Goal: Transaction & Acquisition: Purchase product/service

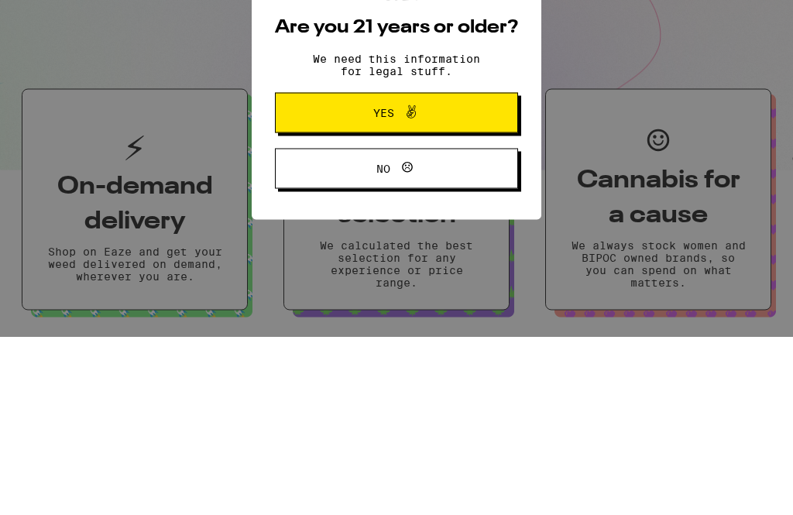
click at [325, 271] on button "Yes" at bounding box center [396, 291] width 243 height 40
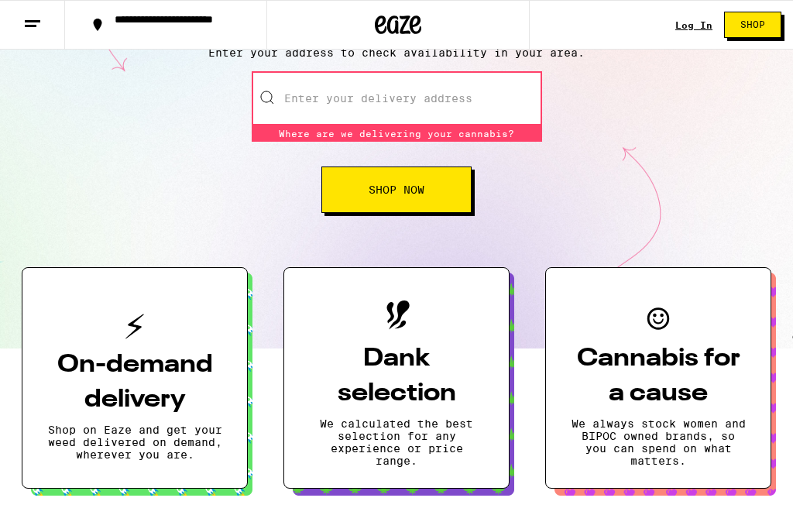
click at [372, 190] on span "Shop Now" at bounding box center [396, 189] width 56 height 11
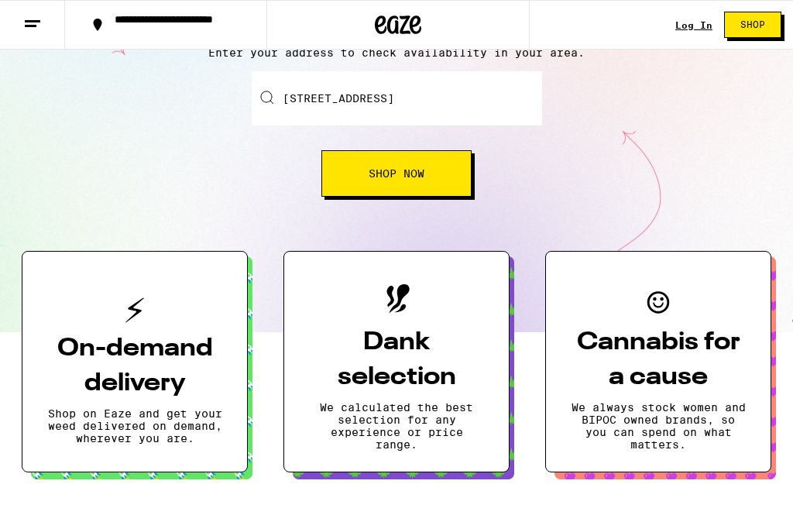
click at [366, 183] on button "Shop Now" at bounding box center [396, 173] width 150 height 46
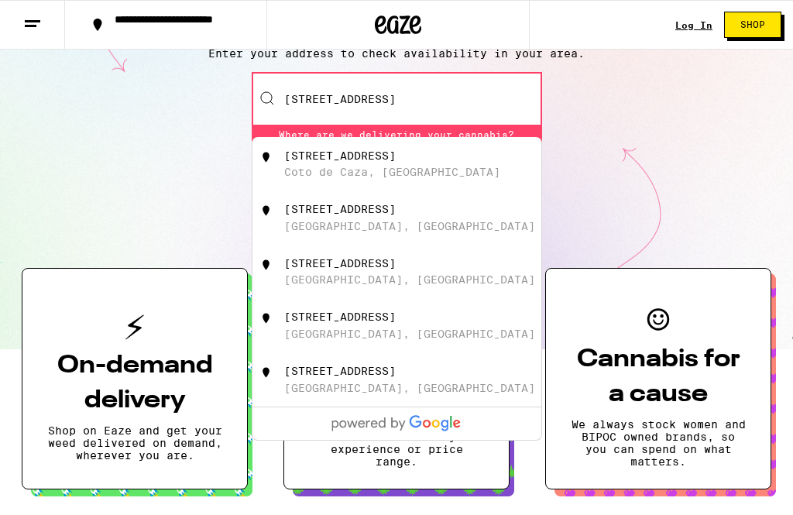
click at [327, 161] on div "[STREET_ADDRESS]" at bounding box center [339, 155] width 111 height 12
type input "[STREET_ADDRESS]"
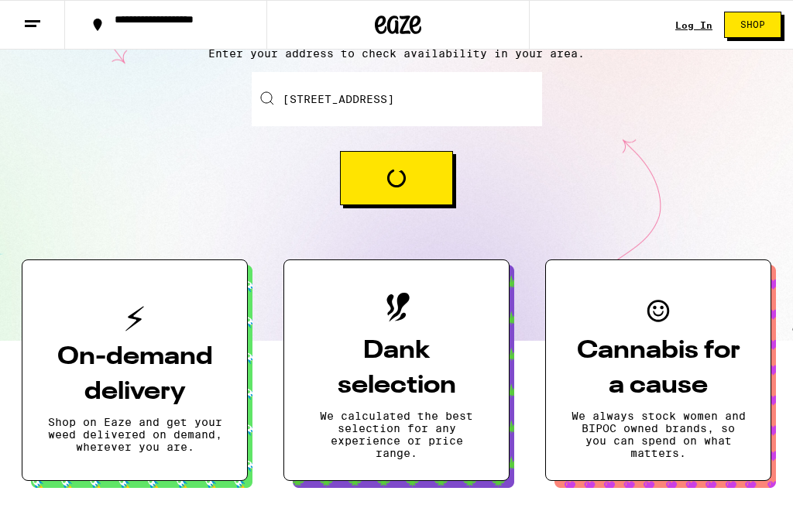
scroll to position [179, 0]
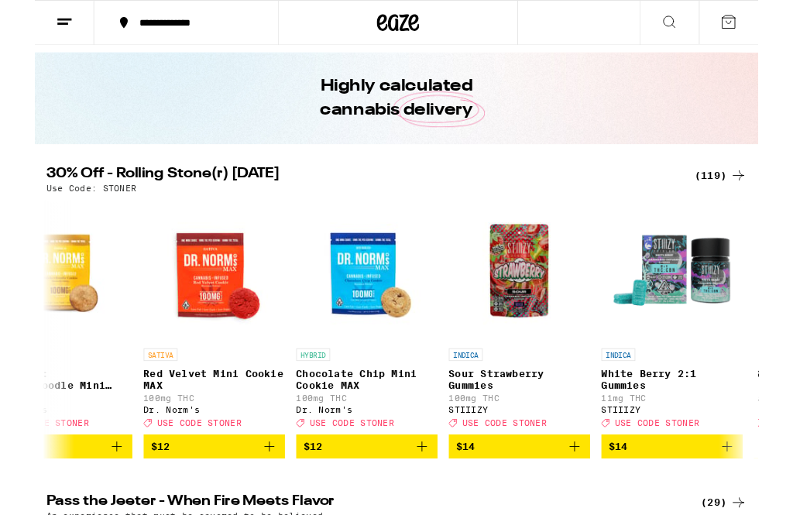
scroll to position [0, 2567]
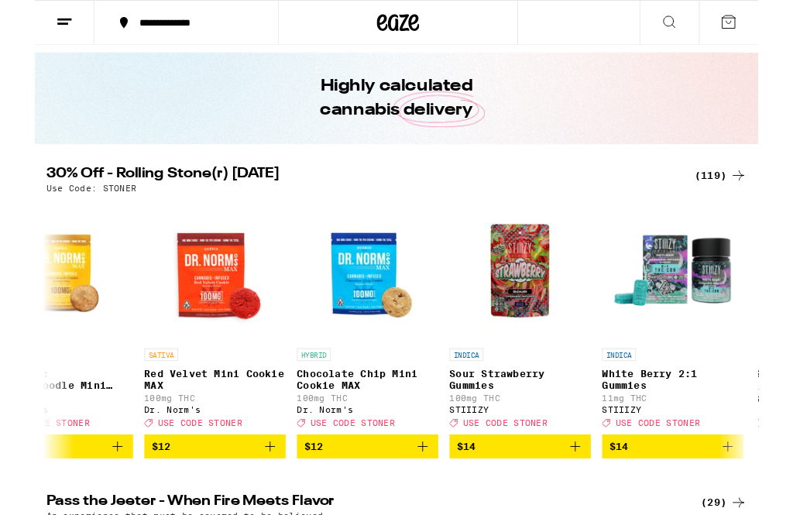
click at [187, 308] on img "Open page for Red Velvet Mini Cookie MAX from Dr. Norm's" at bounding box center [197, 296] width 155 height 155
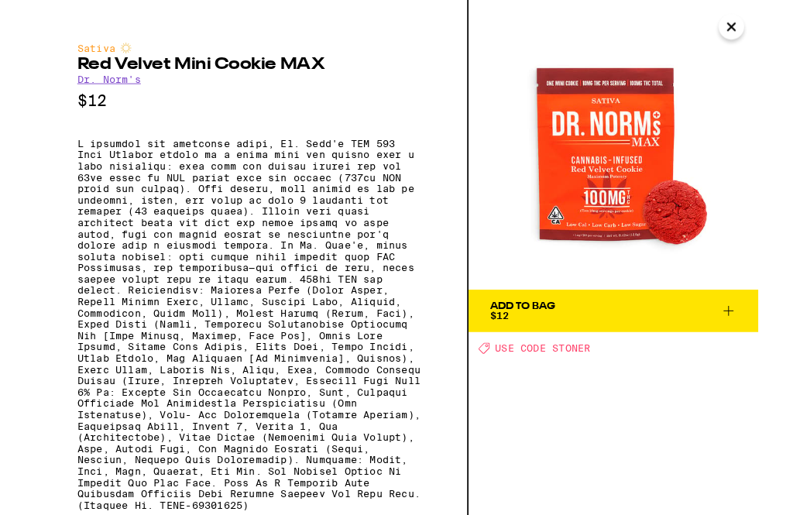
click at [630, 164] on img at bounding box center [633, 158] width 317 height 317
click at [621, 169] on img at bounding box center [633, 158] width 317 height 317
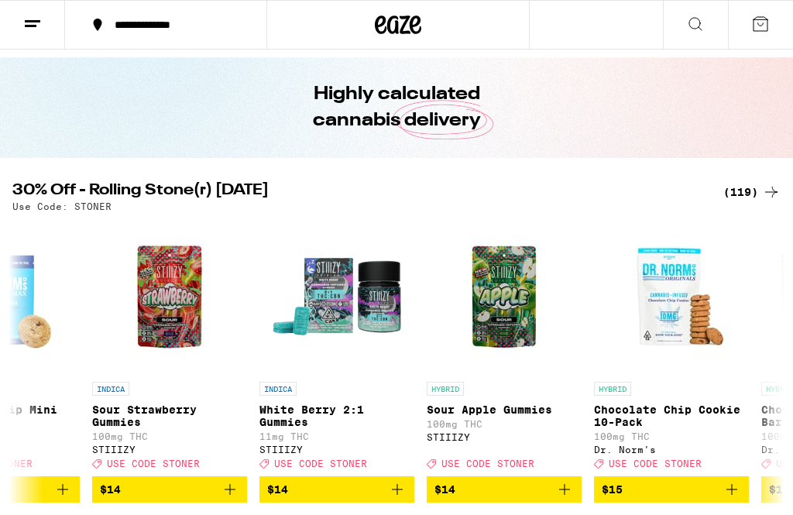
scroll to position [0, 2930]
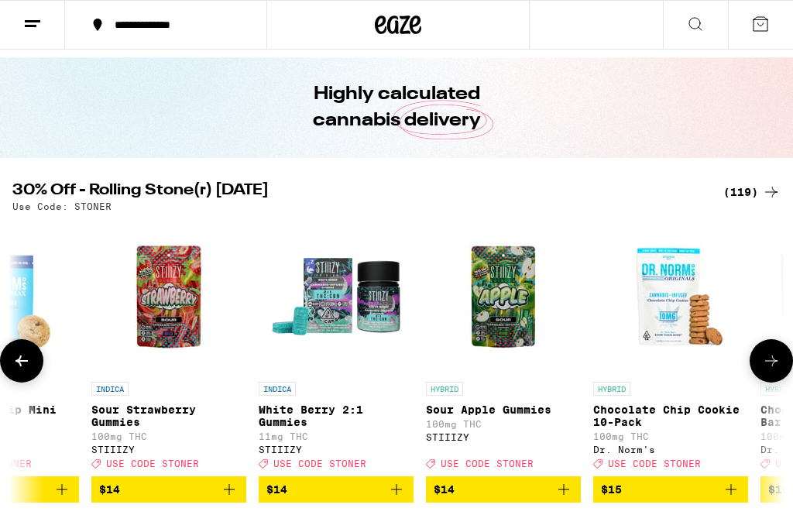
click at [651, 303] on img "Open page for Chocolate Chip Cookie 10-Pack from Dr. Norm's" at bounding box center [670, 296] width 155 height 155
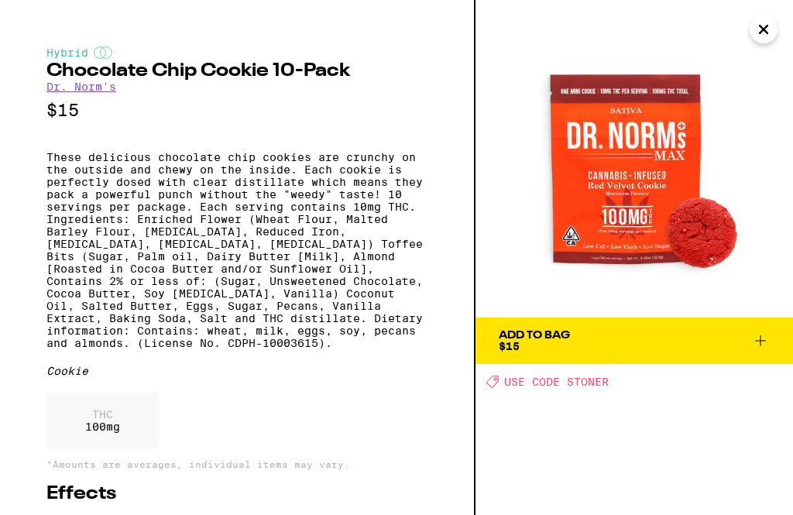
click at [665, 309] on img at bounding box center [633, 158] width 317 height 317
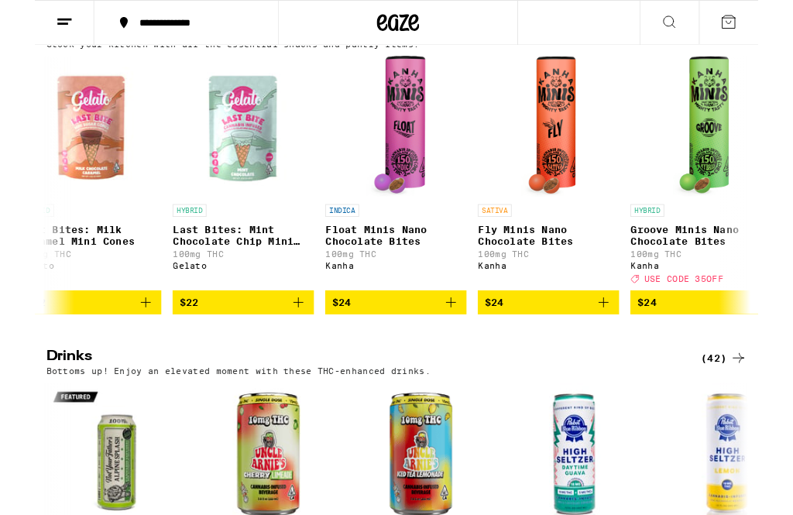
scroll to position [0, 3039]
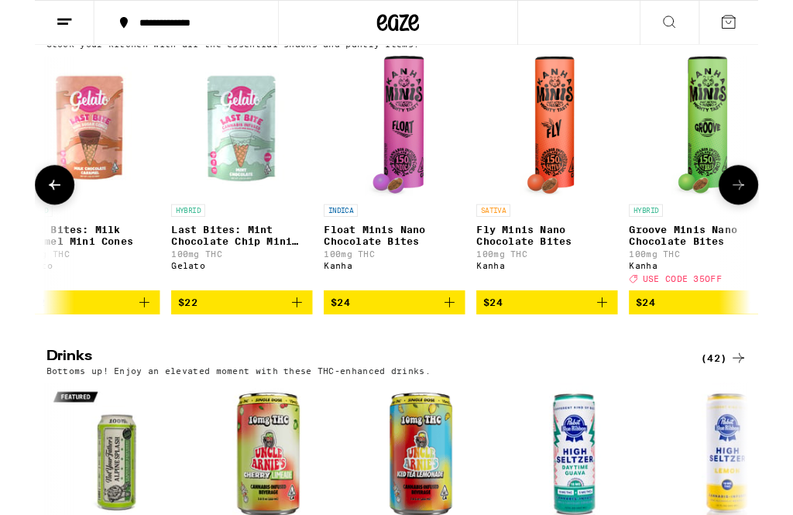
click at [555, 216] on img "Open page for Fly Minis Nano Chocolate Bites from Kanha" at bounding box center [561, 138] width 60 height 155
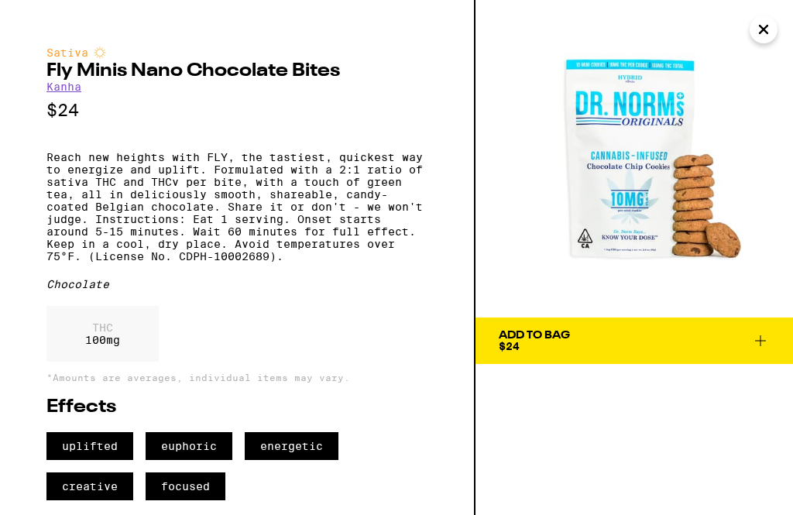
scroll to position [3846, 0]
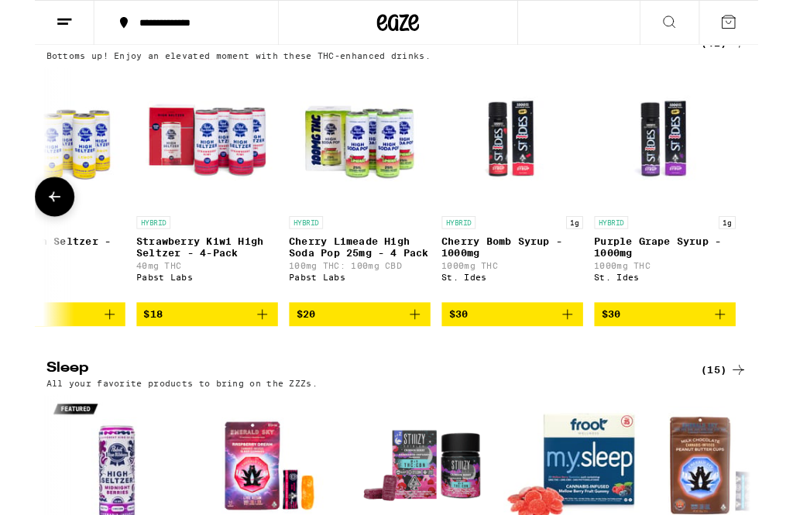
scroll to position [0, 6254]
click at [512, 229] on img "Open page for Cherry Bomb Syrup - 1000mg from St. Ides" at bounding box center [523, 151] width 155 height 155
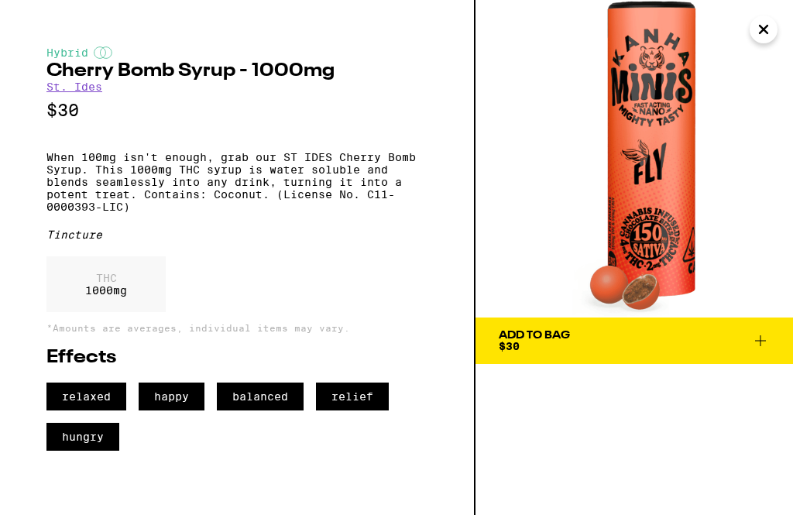
scroll to position [4079, 0]
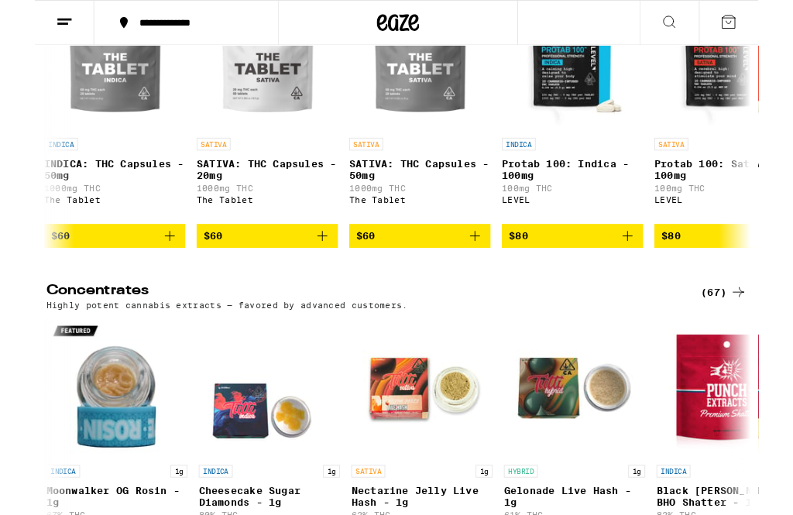
scroll to position [0, 5687]
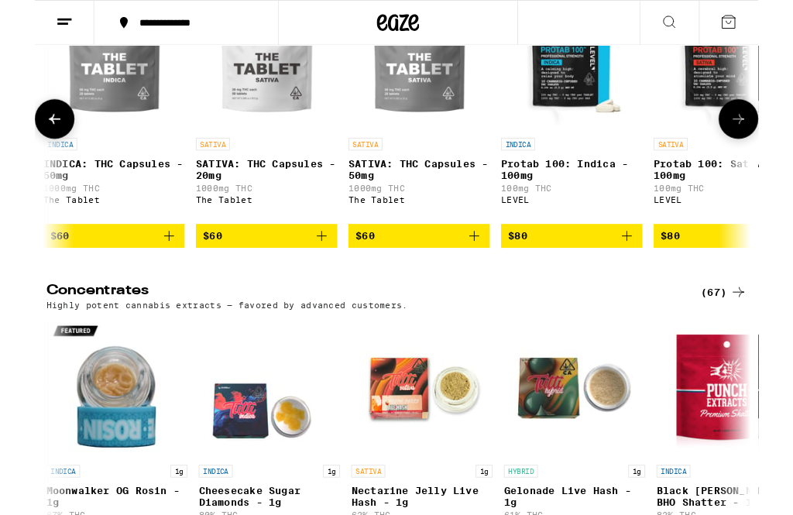
click at [253, 143] on img "Open page for SATIVA: THC Capsules - 20mg from The Tablet" at bounding box center [253, 65] width 155 height 155
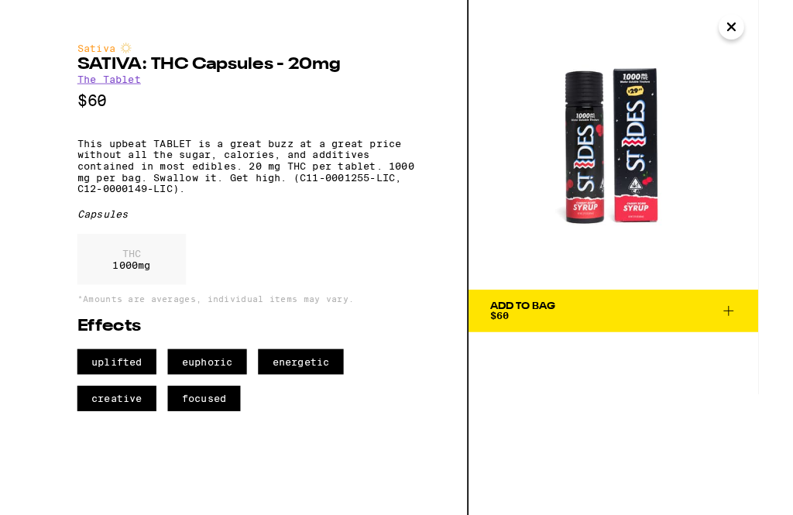
click at [773, 34] on button "Close" at bounding box center [763, 29] width 28 height 28
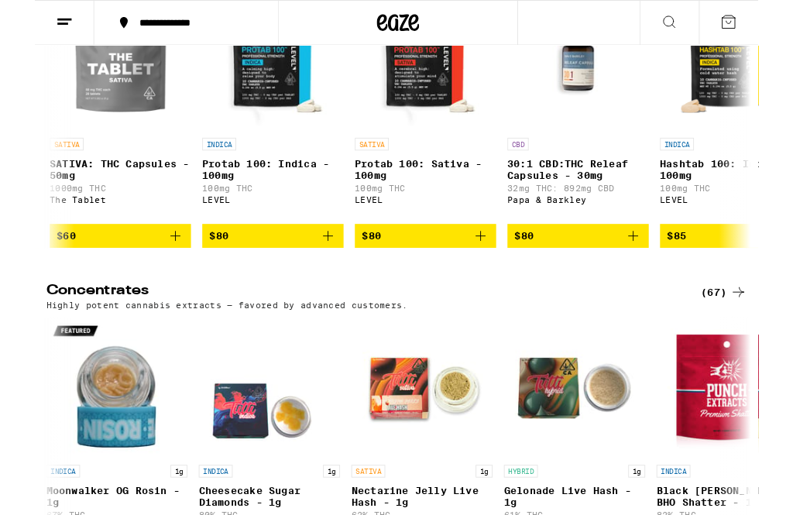
scroll to position [0, 6016]
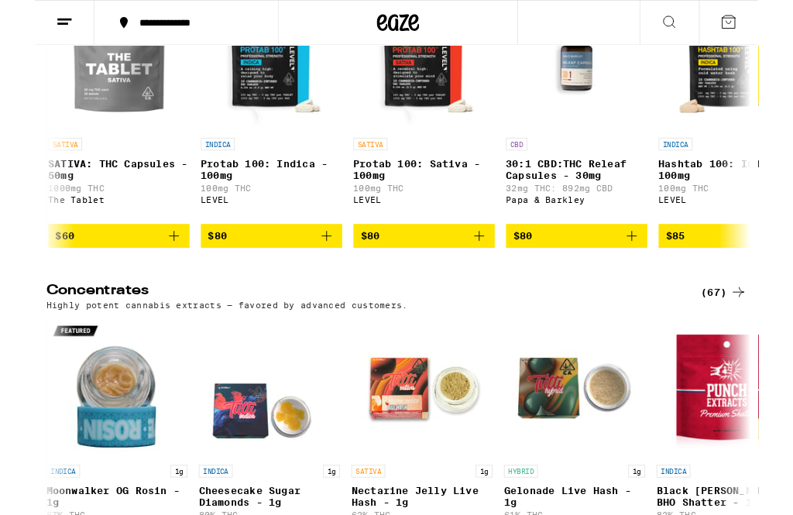
click at [426, 143] on img "Open page for Protab 100: Sativa - 100mg from LEVEL" at bounding box center [426, 65] width 155 height 155
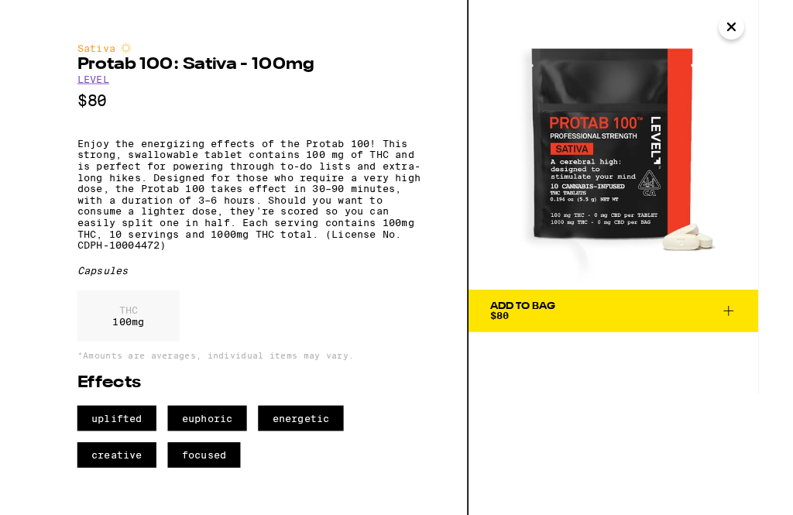
click at [771, 29] on button "Close" at bounding box center [763, 29] width 28 height 28
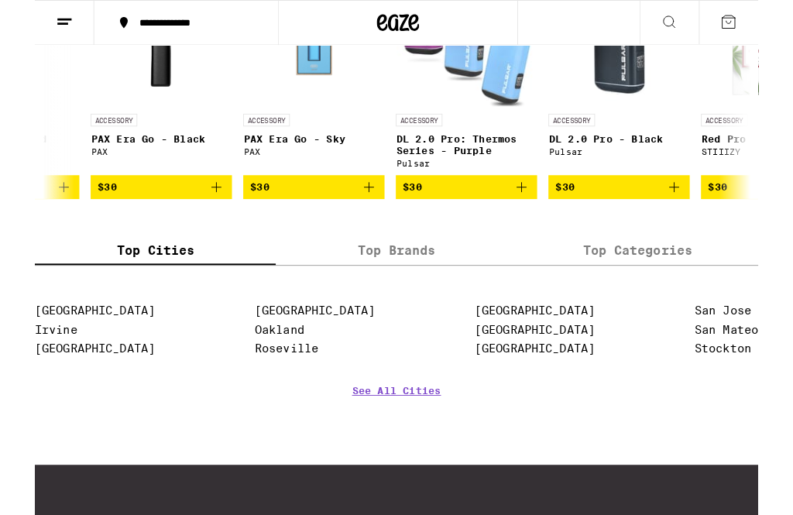
scroll to position [0, 4299]
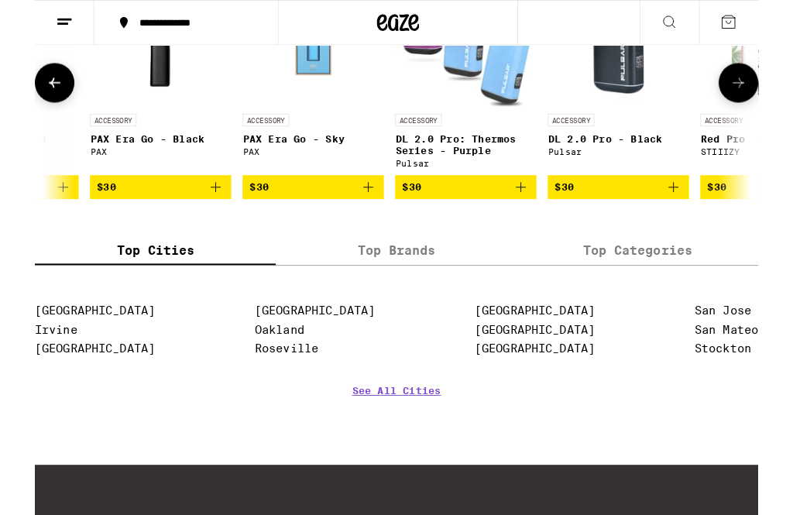
click at [464, 117] on img "Open page for DL 2.0 Pro: Thermos Series - Purple from Pulsar" at bounding box center [472, 39] width 155 height 155
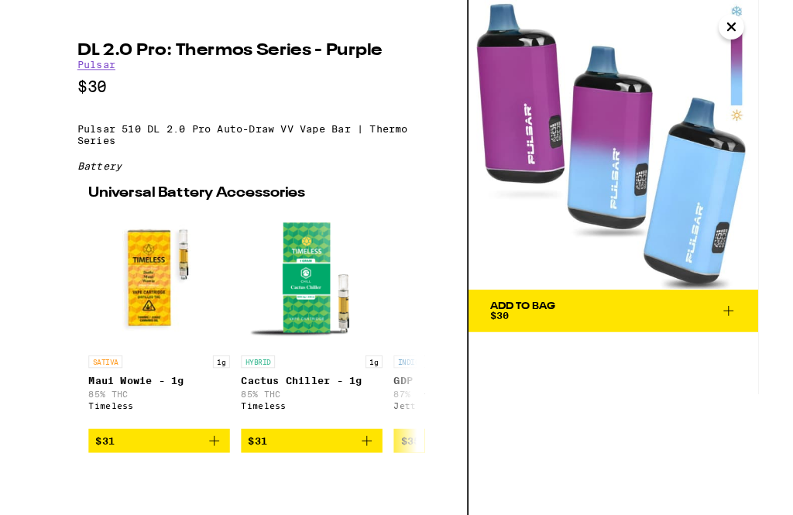
scroll to position [6753, 0]
click at [774, 37] on button "Close" at bounding box center [763, 29] width 28 height 28
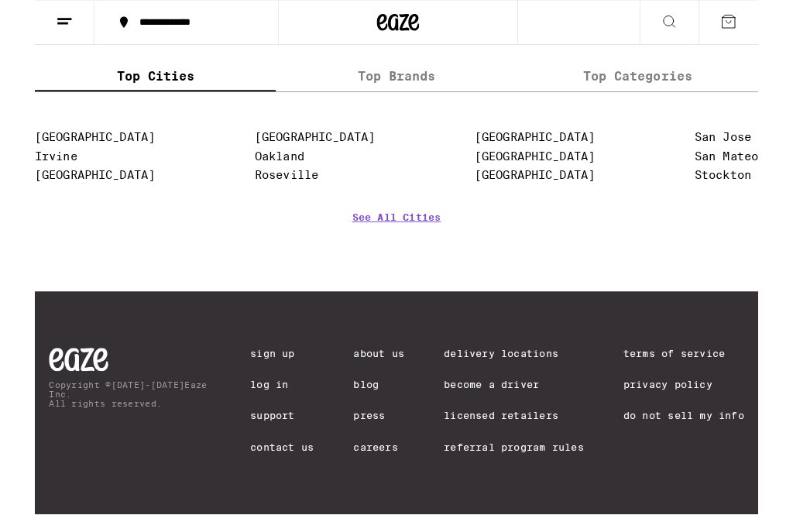
scroll to position [6649, 0]
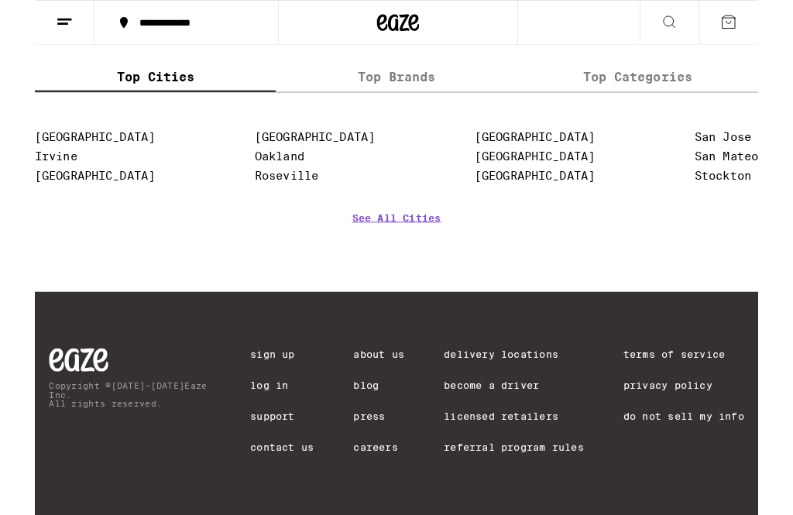
click at [389, 289] on link "See All Cities" at bounding box center [397, 260] width 98 height 57
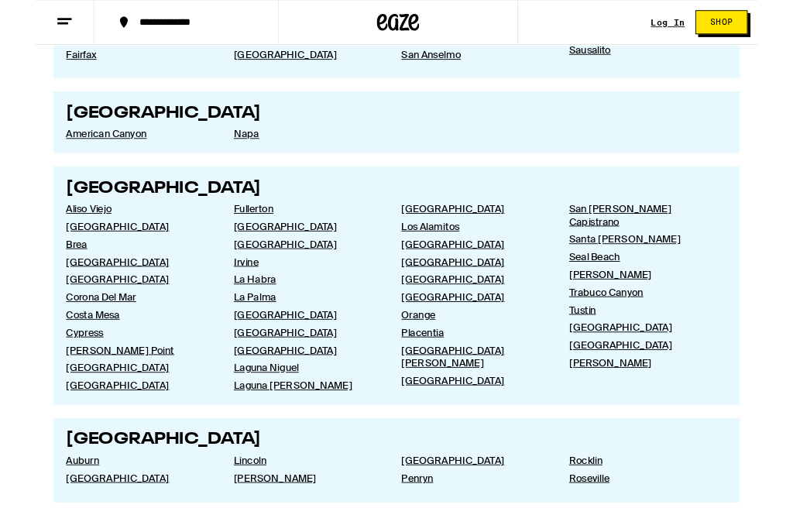
scroll to position [1484, 0]
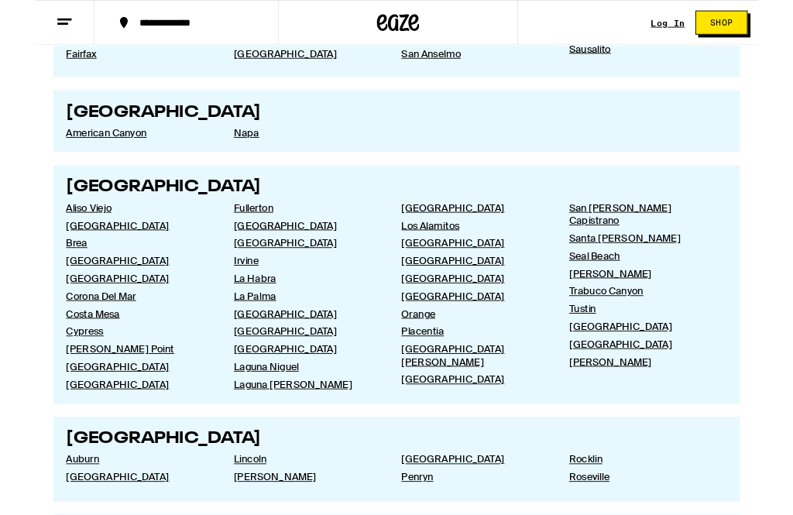
click at [503, 403] on link "[GEOGRAPHIC_DATA][PERSON_NAME]" at bounding box center [481, 389] width 159 height 28
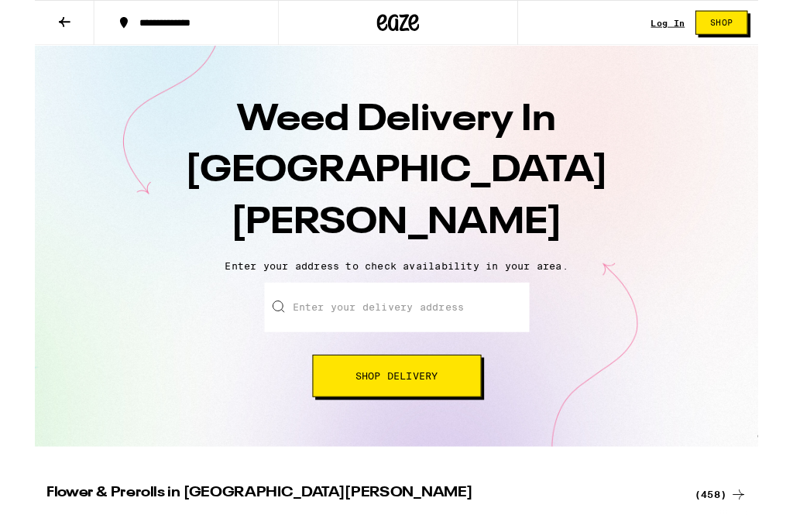
click at [29, 23] on icon at bounding box center [32, 24] width 12 height 11
